Goal: Task Accomplishment & Management: Use online tool/utility

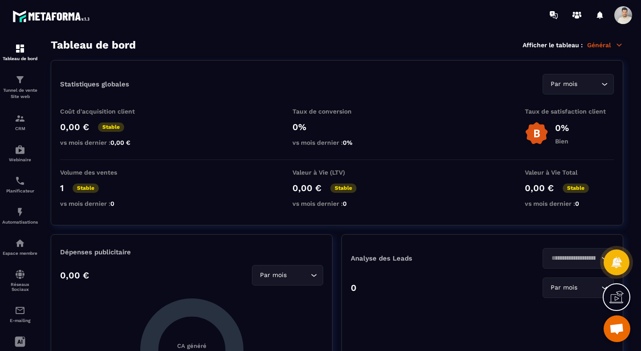
click at [606, 43] on p "Général" at bounding box center [605, 45] width 36 height 8
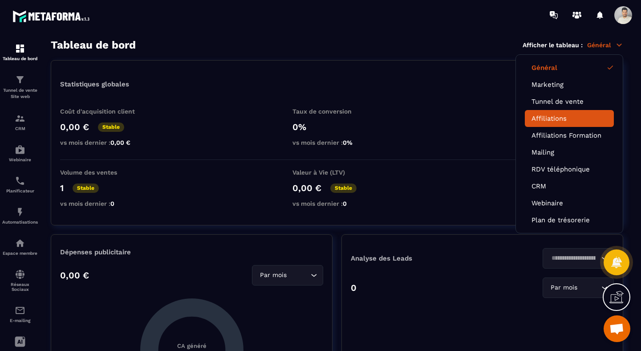
click at [557, 116] on link "Affiliations" at bounding box center [570, 118] width 76 height 8
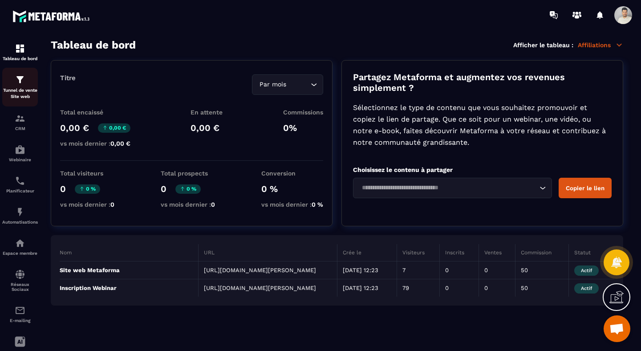
click at [26, 88] on p "Tunnel de vente Site web" at bounding box center [20, 93] width 36 height 12
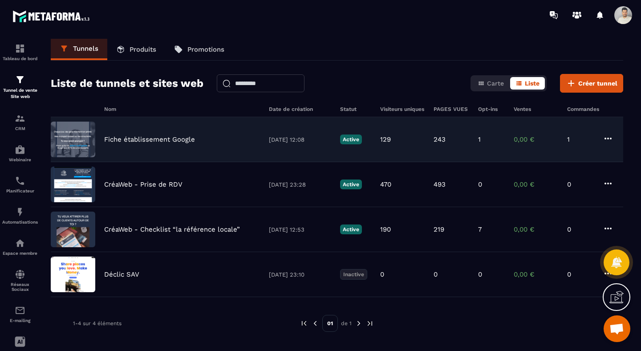
click at [163, 139] on p "Fiche établissement Google" at bounding box center [149, 139] width 91 height 8
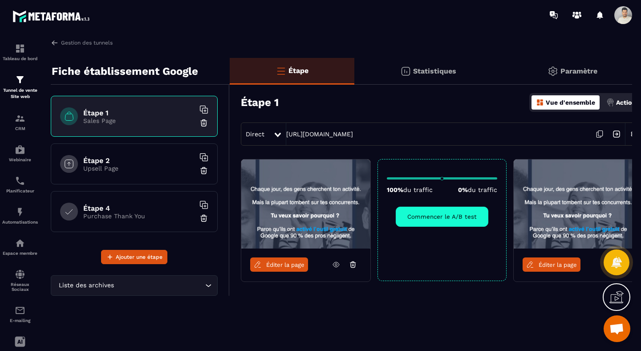
click at [554, 259] on link "Éditer la page" at bounding box center [552, 264] width 58 height 14
